Goal: Transaction & Acquisition: Purchase product/service

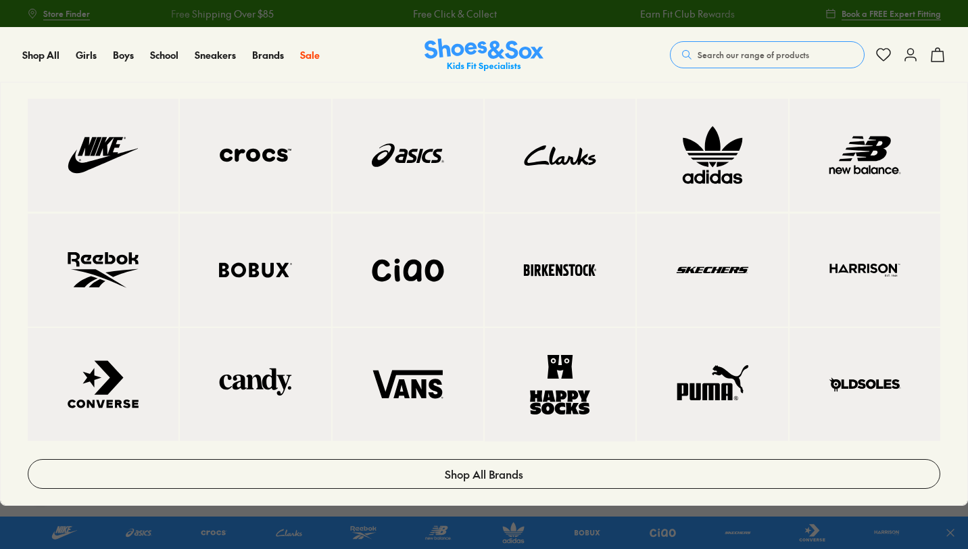
click at [729, 189] on link at bounding box center [712, 155] width 151 height 113
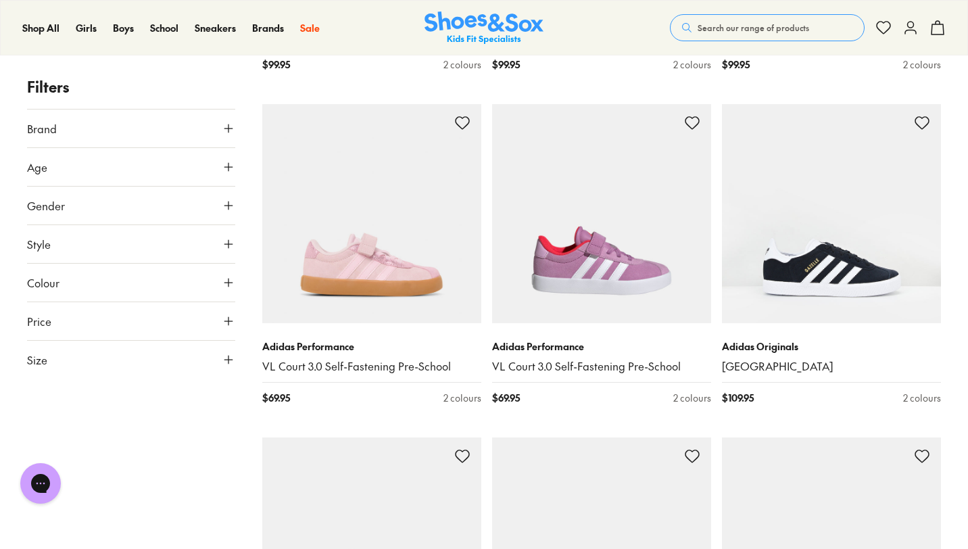
scroll to position [1916, 0]
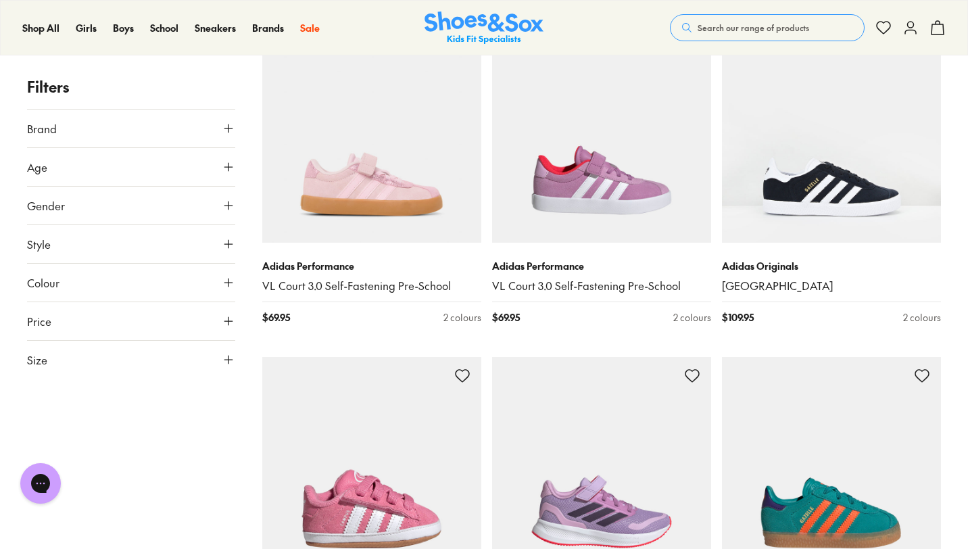
click at [116, 366] on button "Size" at bounding box center [131, 360] width 208 height 38
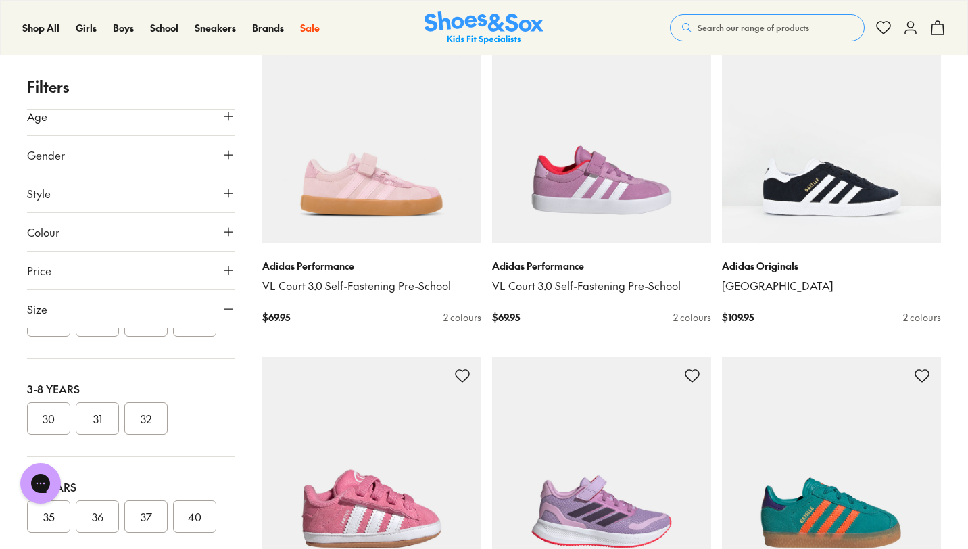
scroll to position [89, 0]
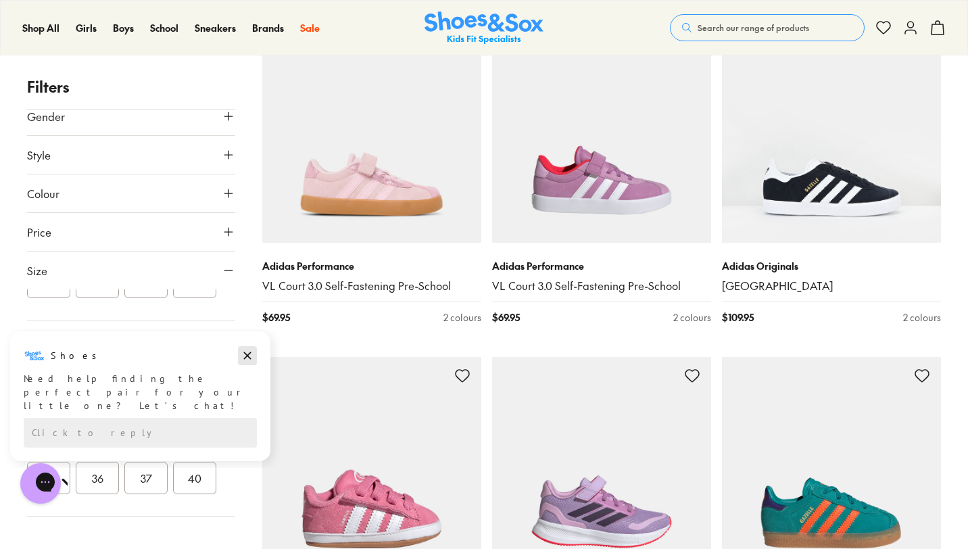
click at [247, 354] on icon "Dismiss campaign" at bounding box center [248, 355] width 14 height 16
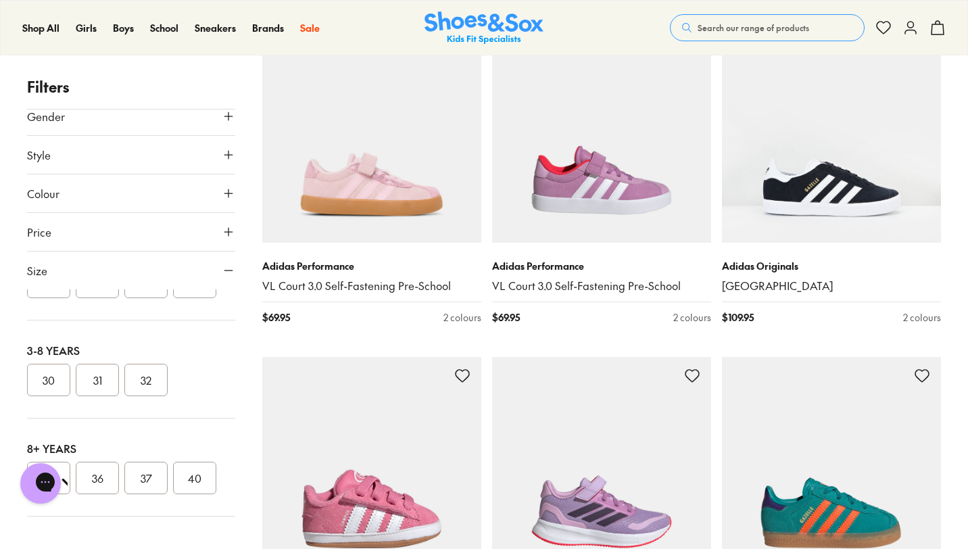
click at [198, 477] on button "40" at bounding box center [194, 478] width 43 height 32
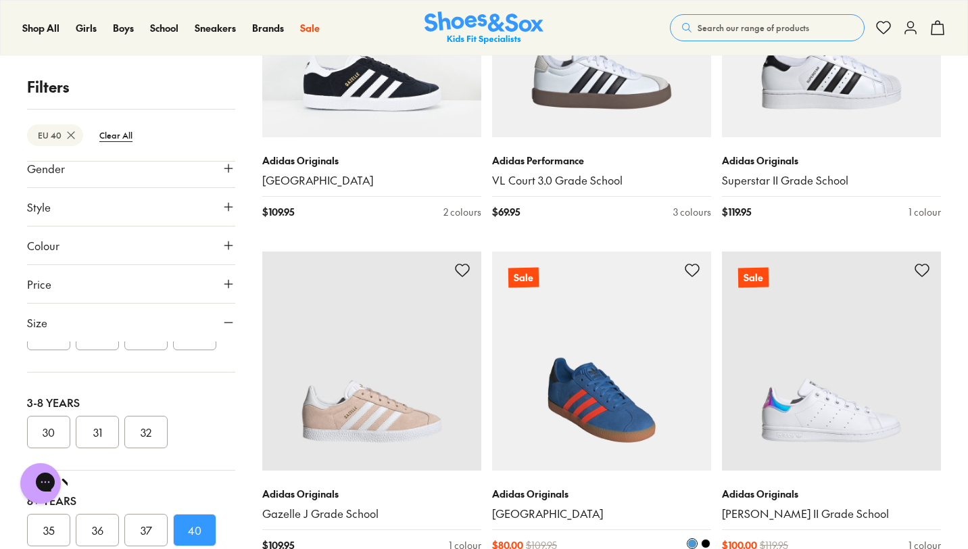
scroll to position [690, 0]
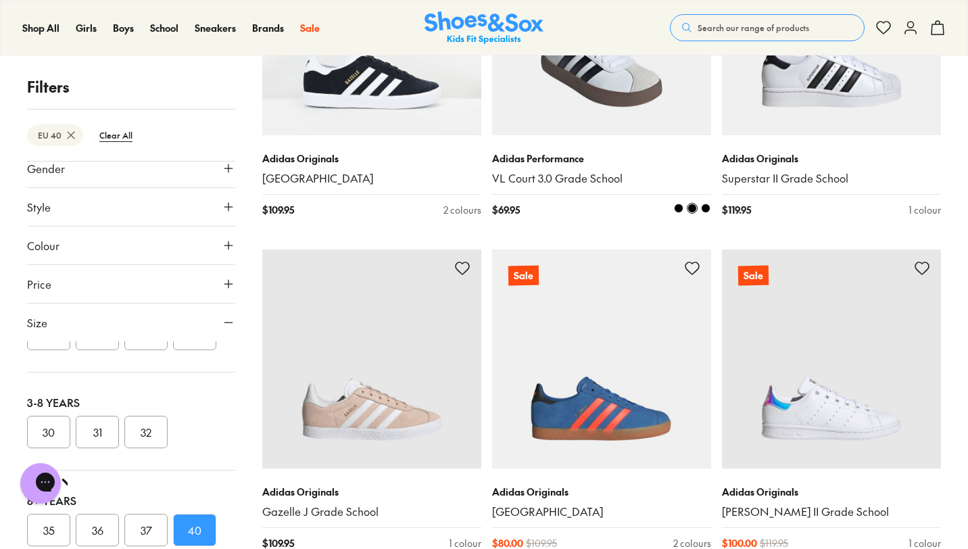
click at [624, 106] on img at bounding box center [601, 25] width 219 height 219
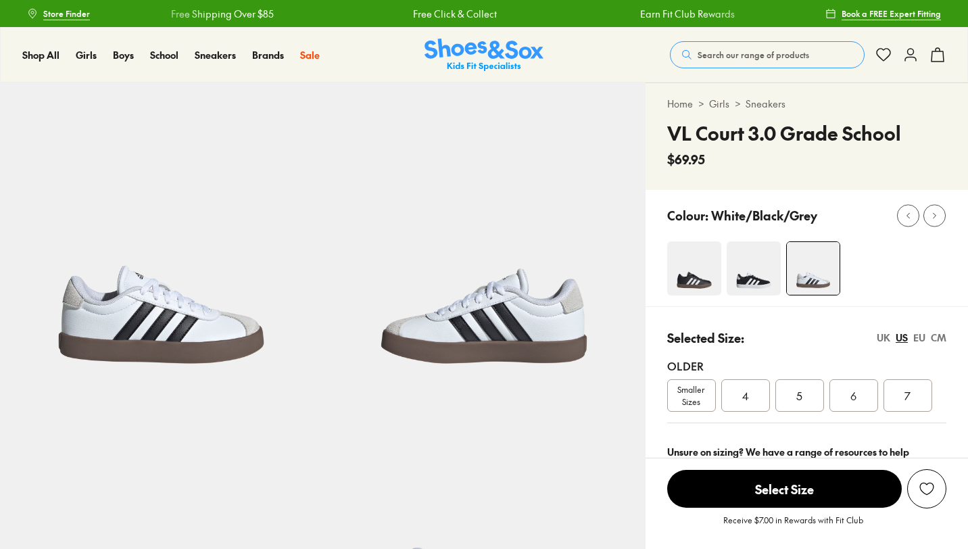
select select "*"
click at [807, 397] on div "5" at bounding box center [799, 395] width 49 height 32
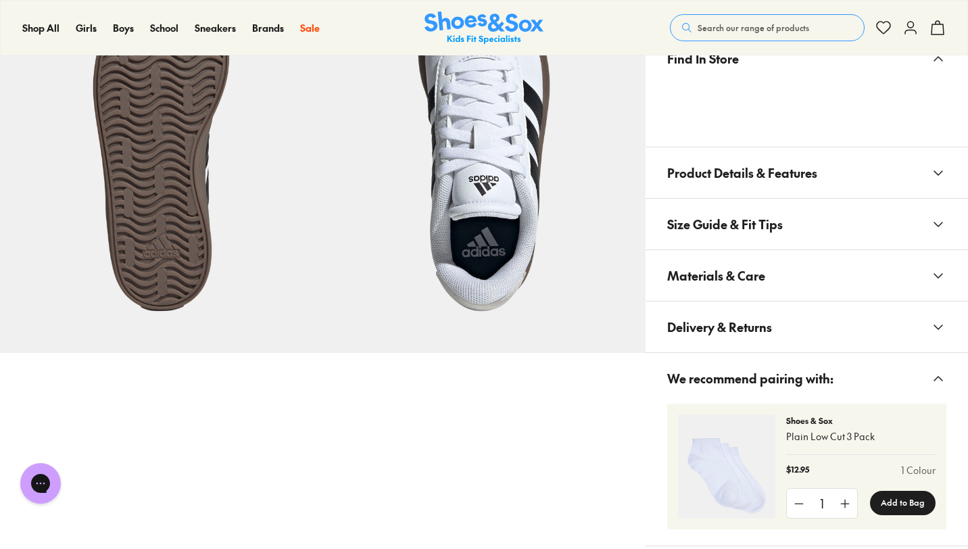
scroll to position [700, 0]
